Goal: Answer question/provide support: Answer question/provide support

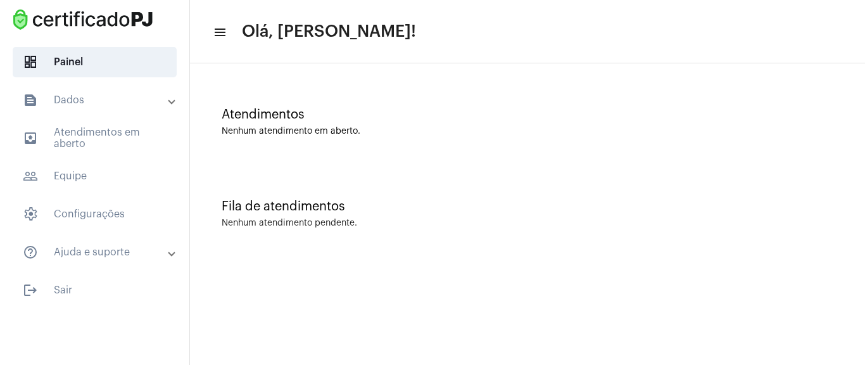
click at [489, 40] on mat-toolbar-row "menu Olá, [PERSON_NAME]!" at bounding box center [527, 31] width 675 height 41
click at [260, 147] on div "Atendimentos Nenhum atendimento em aberto." at bounding box center [527, 116] width 662 height 92
click at [262, 115] on div "Atendimentos" at bounding box center [528, 115] width 612 height 14
click at [228, 34] on mat-toolbar-row "menu Olá, [PERSON_NAME]!" at bounding box center [527, 31] width 675 height 41
click at [219, 32] on mat-icon "menu" at bounding box center [219, 32] width 13 height 15
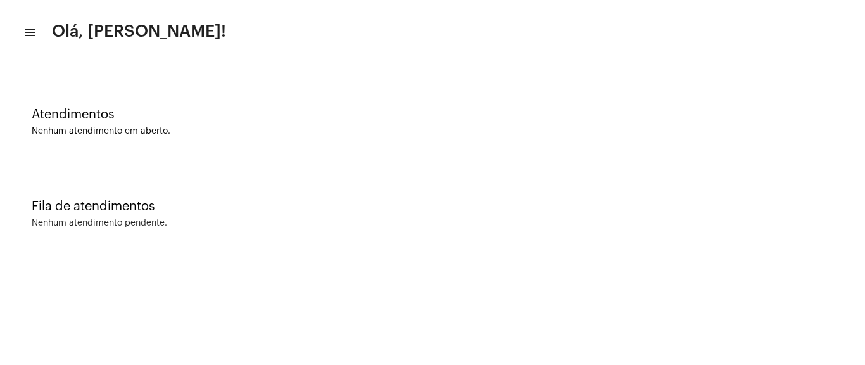
click at [27, 28] on mat-icon "menu" at bounding box center [29, 32] width 13 height 15
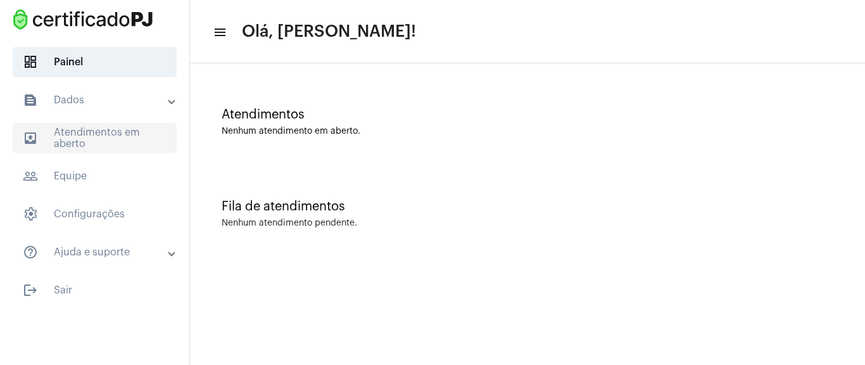
click at [89, 140] on span "outbox_outline Atendimentos em aberto" at bounding box center [95, 138] width 164 height 30
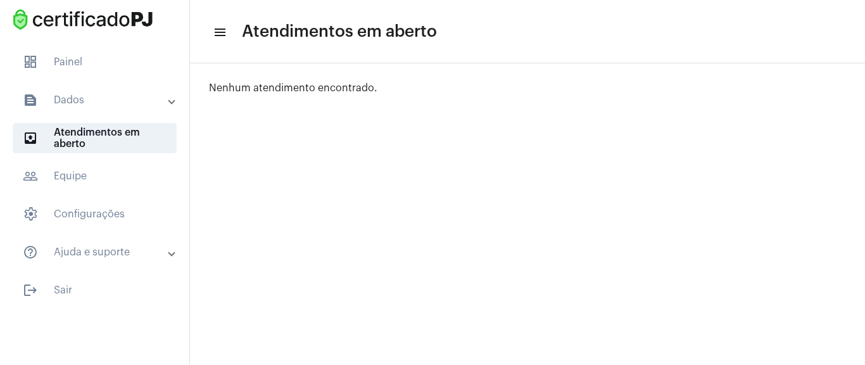
click at [78, 94] on mat-panel-title "text_snippet_outlined Dados" at bounding box center [96, 99] width 146 height 15
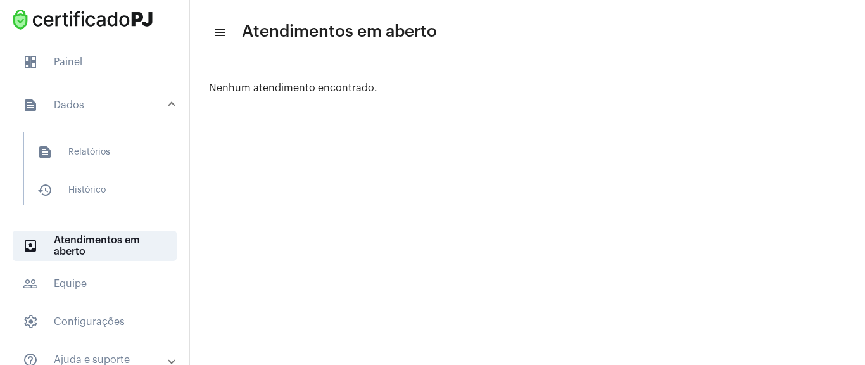
click at [156, 103] on mat-panel-title "text_snippet_outlined Dados" at bounding box center [96, 104] width 146 height 15
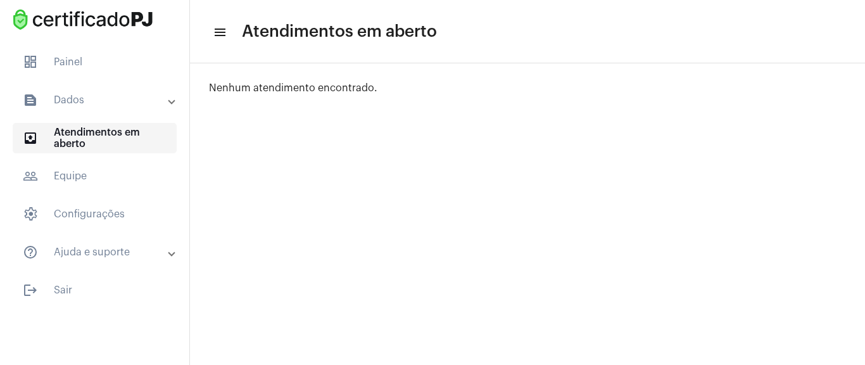
click at [127, 135] on span "outbox_outline Atendimentos em aberto" at bounding box center [95, 138] width 164 height 30
click at [161, 108] on mat-expansion-panel-header "text_snippet_outlined Dados" at bounding box center [99, 100] width 182 height 30
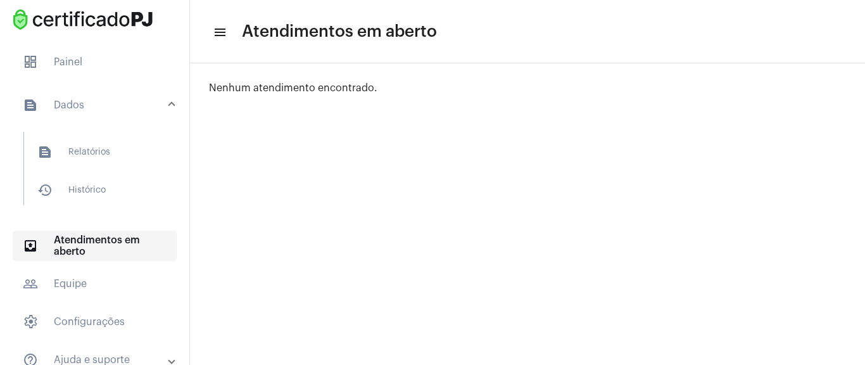
click at [81, 248] on span "outbox_outline Atendimentos em aberto" at bounding box center [95, 245] width 164 height 30
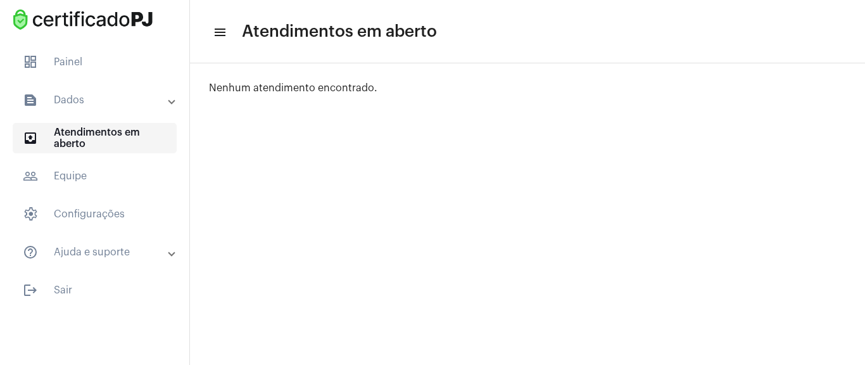
click at [81, 248] on mat-accordion "text_snippet_outlined Dados text_snippet_outlined Relatórios history_outlined H…" at bounding box center [94, 176] width 189 height 182
click at [116, 91] on mat-expansion-panel-header "text_snippet_outlined Dados" at bounding box center [99, 100] width 182 height 30
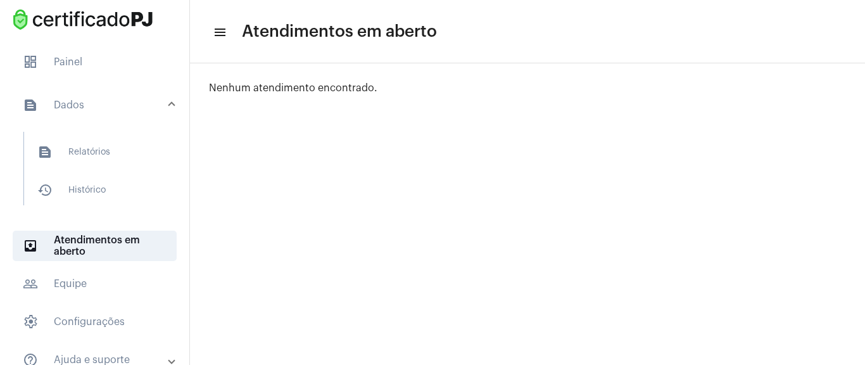
click at [169, 102] on span at bounding box center [171, 105] width 5 height 11
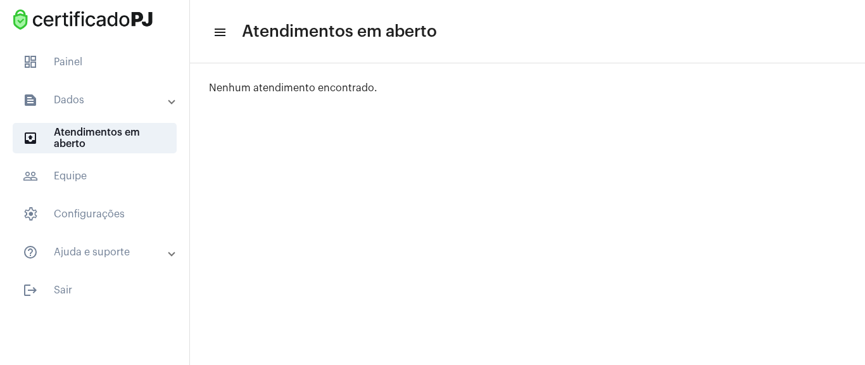
click at [334, 128] on mat-sidenav-content "menu Atendimentos em aberto Pesquisar por email search Items per page: 50 0 de …" at bounding box center [527, 182] width 675 height 365
click at [232, 30] on mat-toolbar-row "menu Atendimentos em aberto" at bounding box center [527, 31] width 675 height 41
click at [213, 31] on mat-icon "menu" at bounding box center [219, 32] width 13 height 15
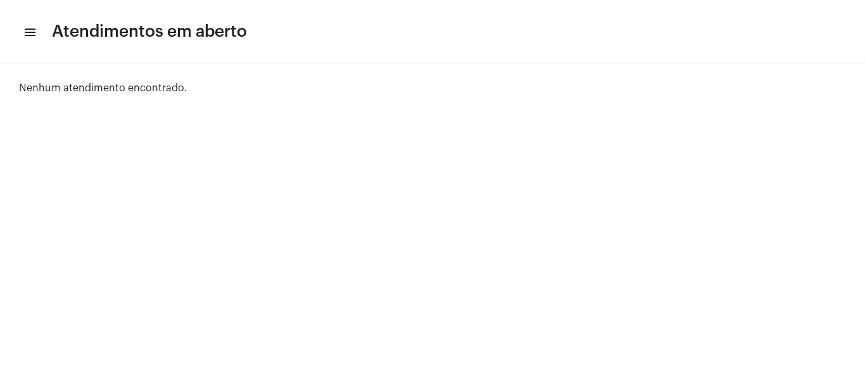
click at [34, 35] on mat-icon "menu" at bounding box center [29, 32] width 13 height 15
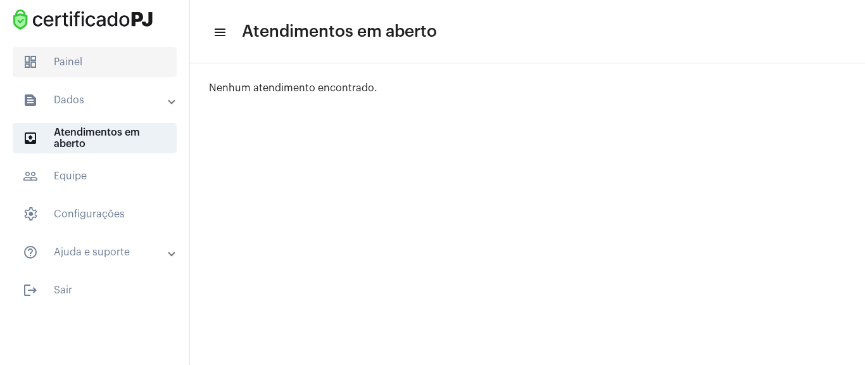
click at [94, 58] on span "dashboard Painel" at bounding box center [95, 62] width 164 height 30
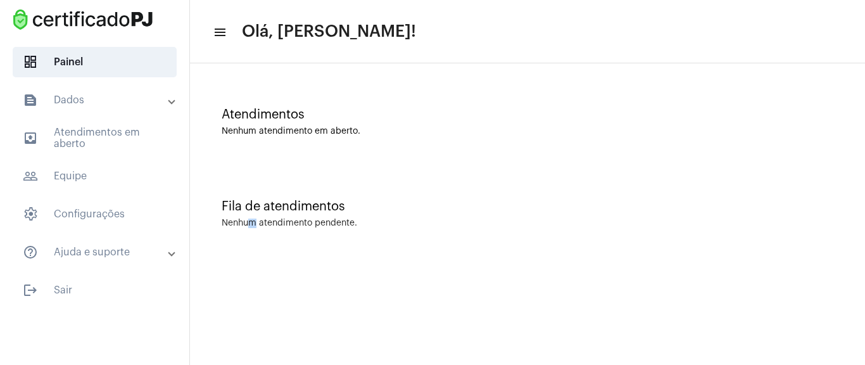
click at [253, 221] on div "Nenhum atendimento pendente." at bounding box center [289, 222] width 135 height 9
click at [388, 201] on div "Fila de atendimentos" at bounding box center [528, 206] width 612 height 14
click at [392, 198] on div "Fila de atendimentos Nenhum atendimento pendente." at bounding box center [527, 207] width 662 height 92
click at [386, 192] on div "Fila de atendimentos Nenhum atendimento pendente." at bounding box center [527, 207] width 662 height 92
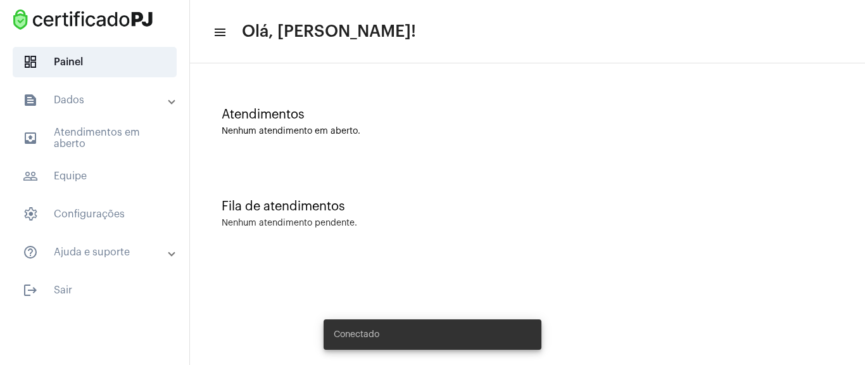
click at [273, 200] on div "Fila de atendimentos" at bounding box center [528, 206] width 612 height 14
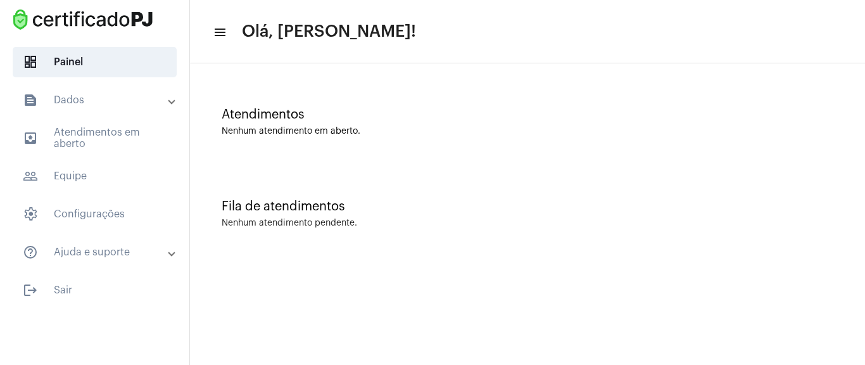
click at [463, 49] on mat-toolbar-row "menu Olá, [PERSON_NAME]!" at bounding box center [527, 31] width 675 height 41
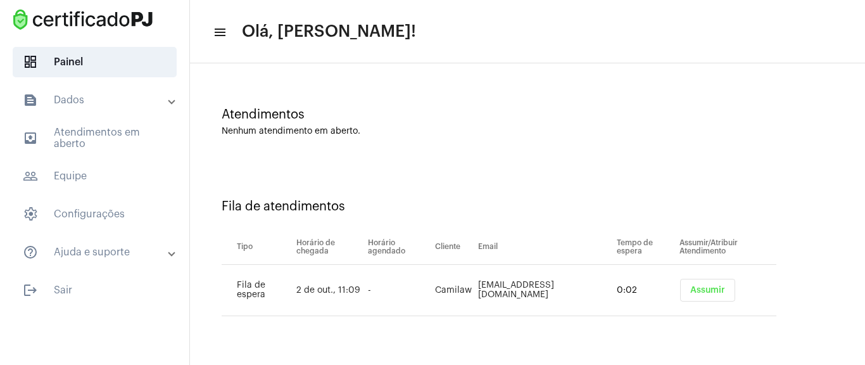
click at [692, 290] on span "Assumir" at bounding box center [707, 290] width 35 height 9
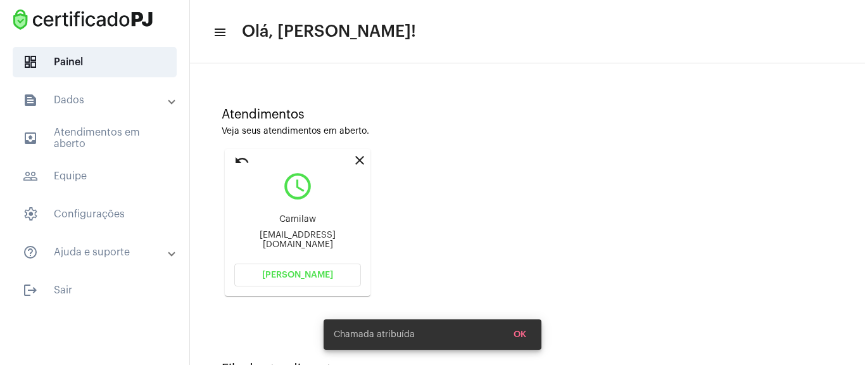
click at [295, 279] on span "[PERSON_NAME]" at bounding box center [297, 274] width 71 height 9
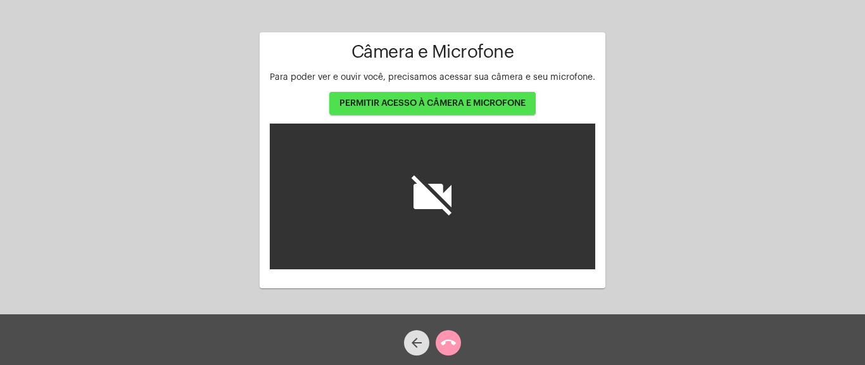
click at [447, 104] on span "PERMITIR ACESSO À CÂMERA E MICROFONE" at bounding box center [432, 103] width 186 height 9
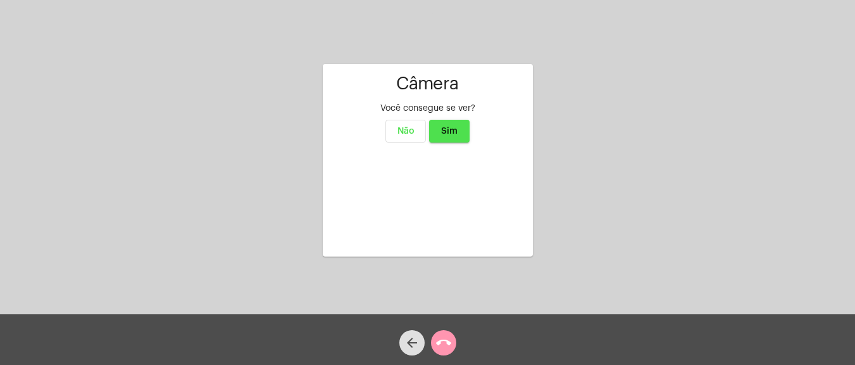
click at [455, 127] on span "Sim" at bounding box center [449, 131] width 16 height 9
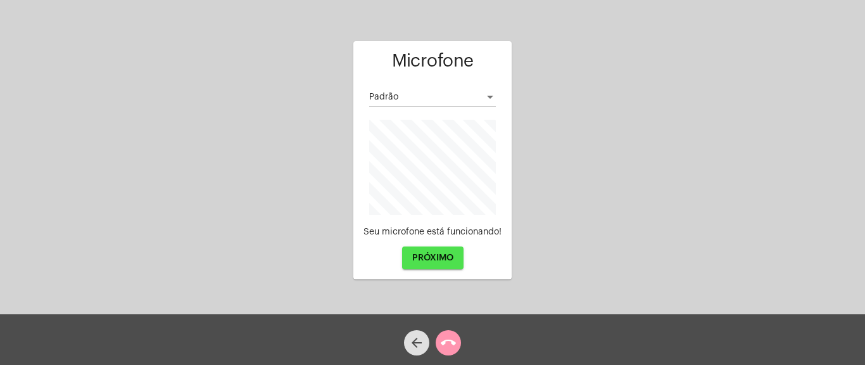
click at [443, 260] on span "PRÓXIMO" at bounding box center [432, 257] width 41 height 9
